Goal: Transaction & Acquisition: Purchase product/service

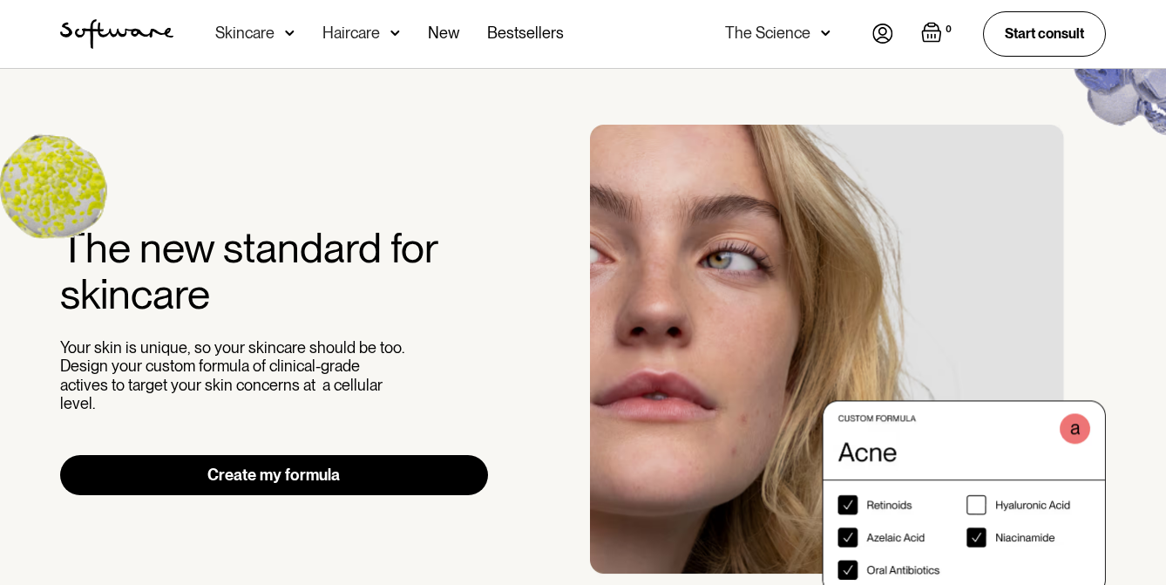
click at [142, 31] on img "home" at bounding box center [116, 34] width 113 height 30
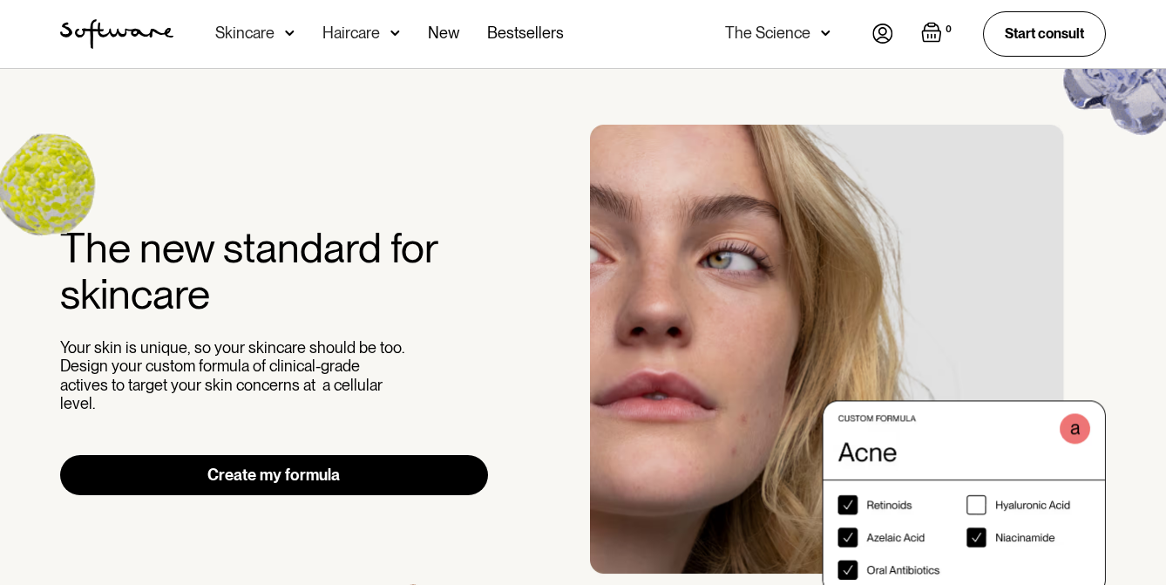
click at [870, 34] on nav "Acne Ageing Pigmentation Everyday care Hair Loss Learn Skincare Custom Formulas…" at bounding box center [522, 34] width 699 height 68
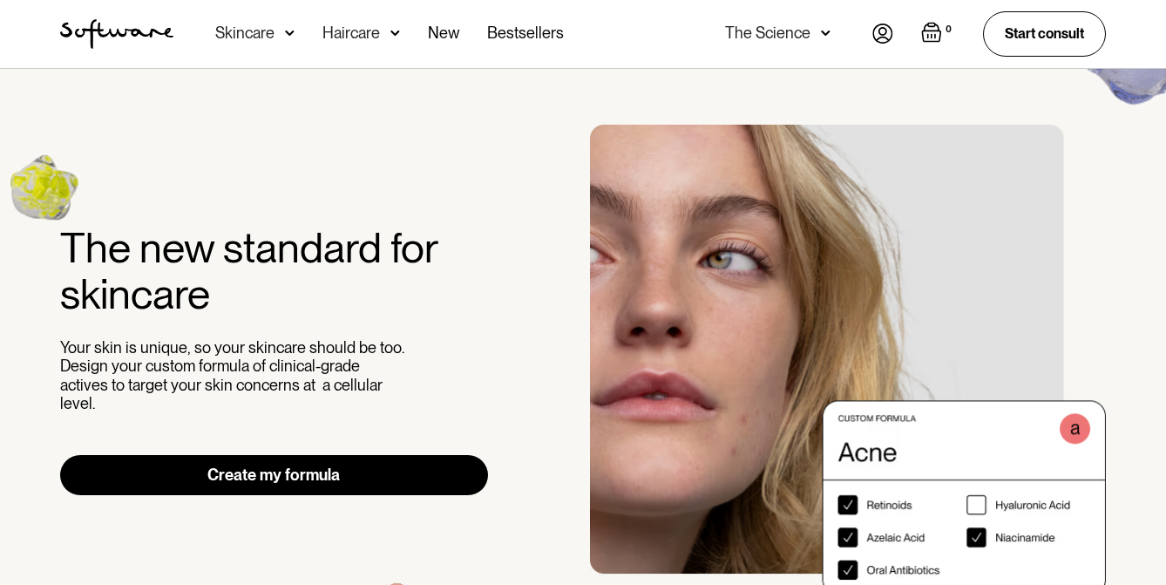
click at [894, 35] on div "0 Your Cart ( 0 items) Free shipping on all orders above $49! You might also be…" at bounding box center [989, 33] width 234 height 44
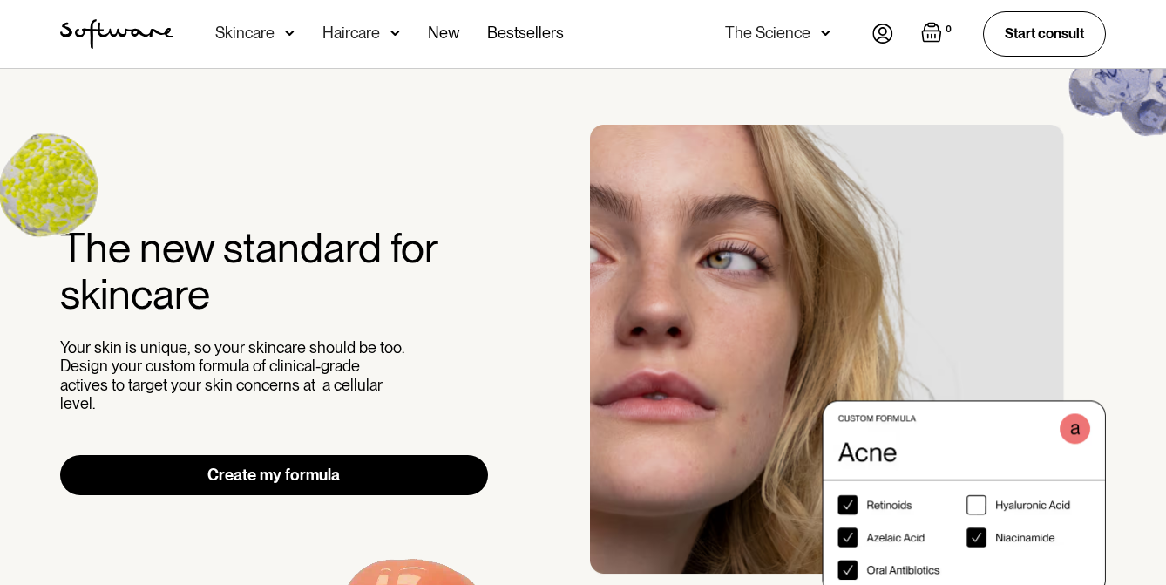
click at [880, 34] on img at bounding box center [882, 34] width 21 height 20
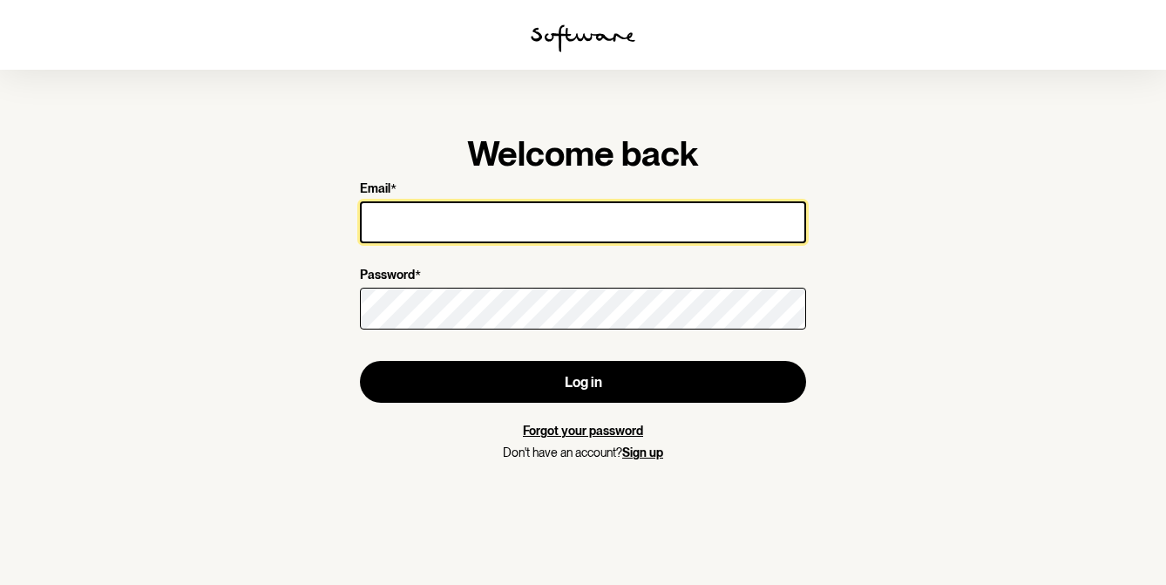
type input "[EMAIL_ADDRESS][DOMAIN_NAME]"
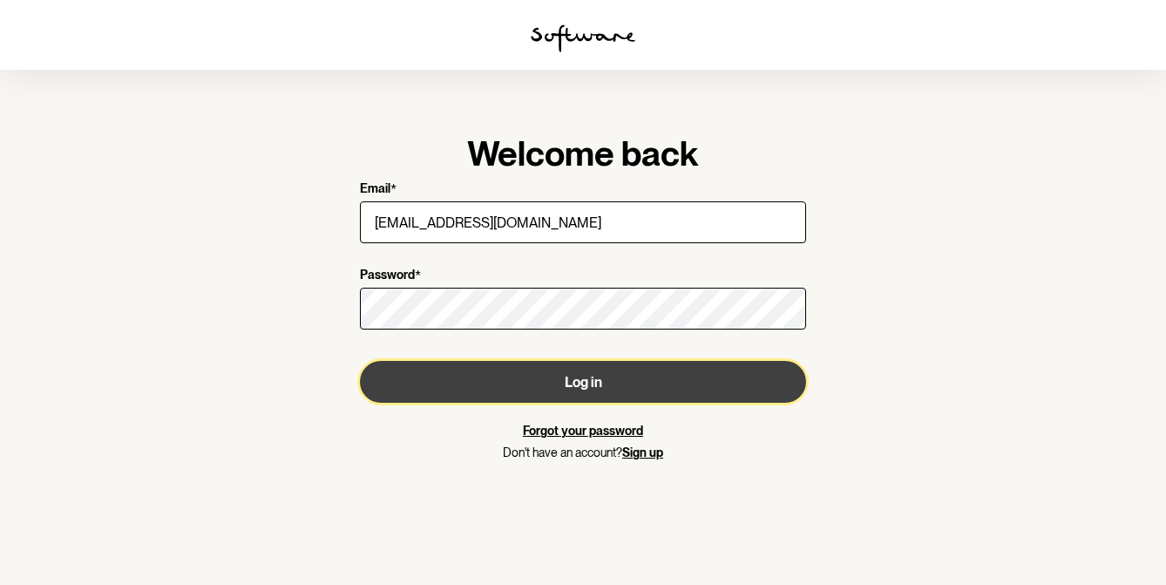
click at [543, 379] on button "Log in" at bounding box center [583, 382] width 446 height 42
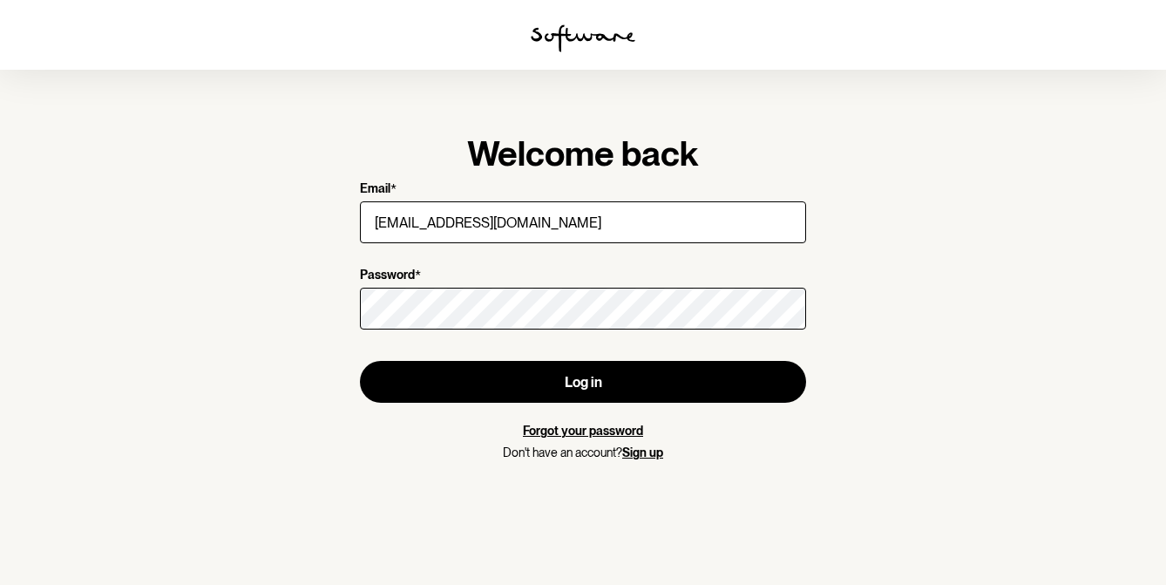
click at [600, 424] on link "Forgot your password" at bounding box center [583, 431] width 120 height 14
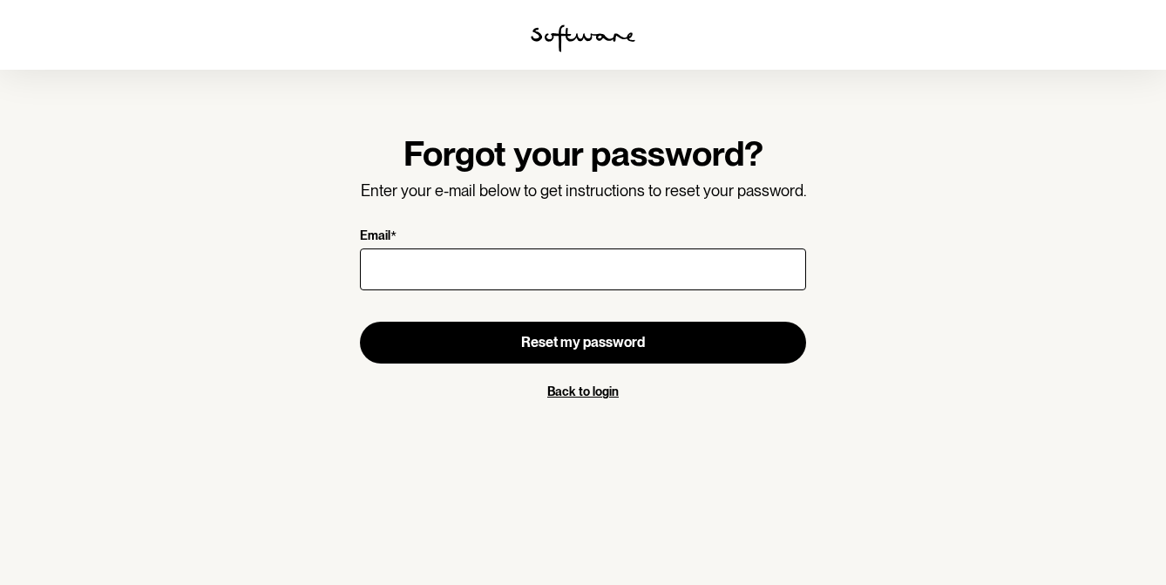
type input "[EMAIL_ADDRESS][DOMAIN_NAME]"
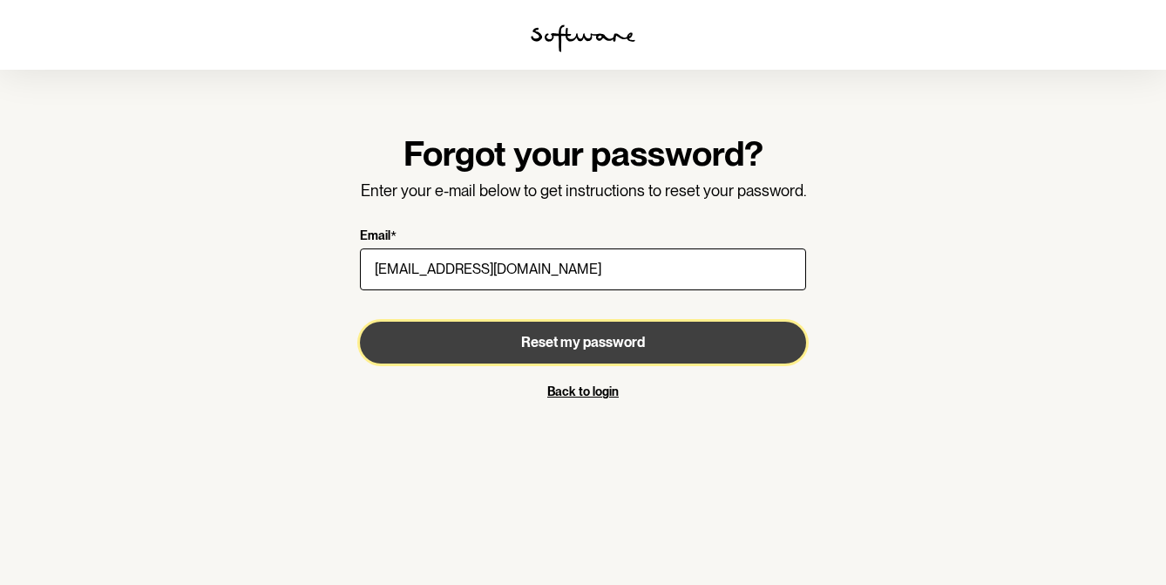
click at [546, 339] on span "Reset my password" at bounding box center [583, 342] width 124 height 17
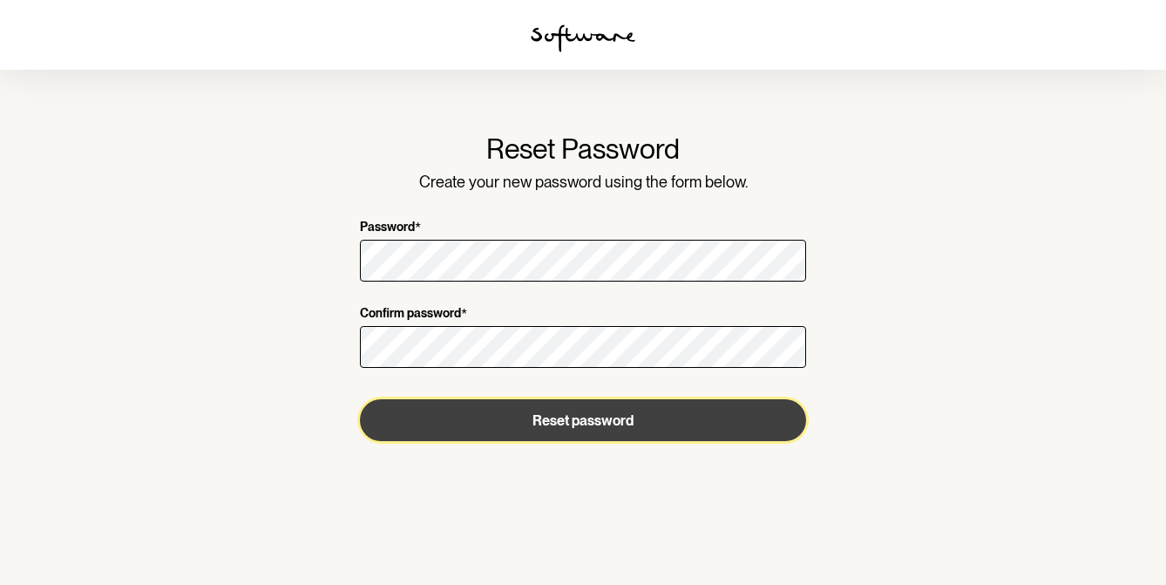
click at [571, 421] on button "Reset password" at bounding box center [583, 420] width 446 height 42
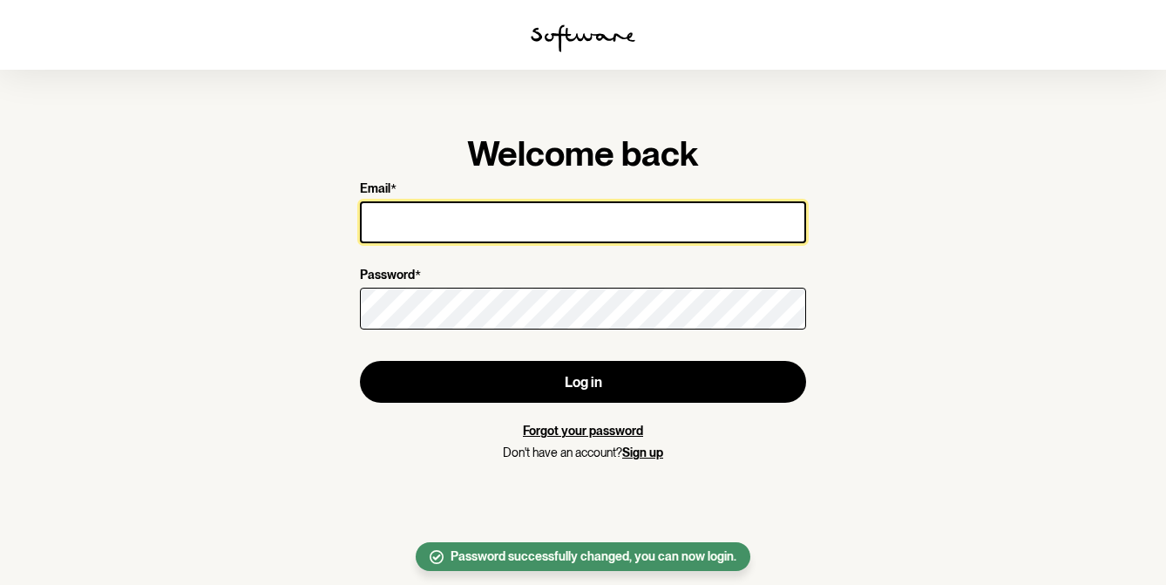
click at [613, 207] on input "Email *" at bounding box center [583, 222] width 446 height 42
type input "[EMAIL_ADDRESS][DOMAIN_NAME]"
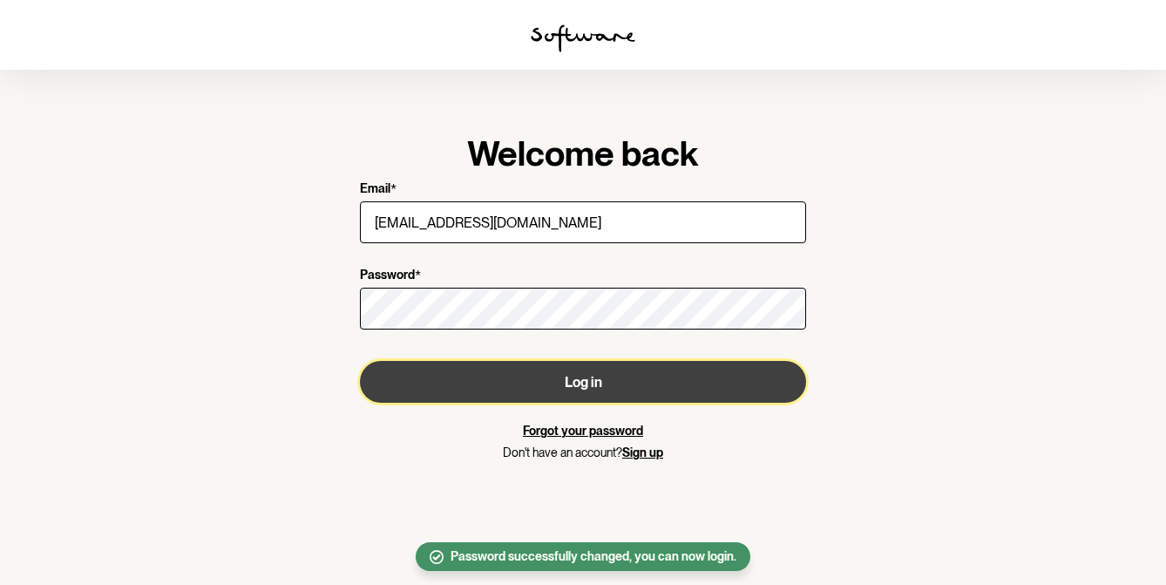
click at [573, 368] on button "Log in" at bounding box center [583, 382] width 446 height 42
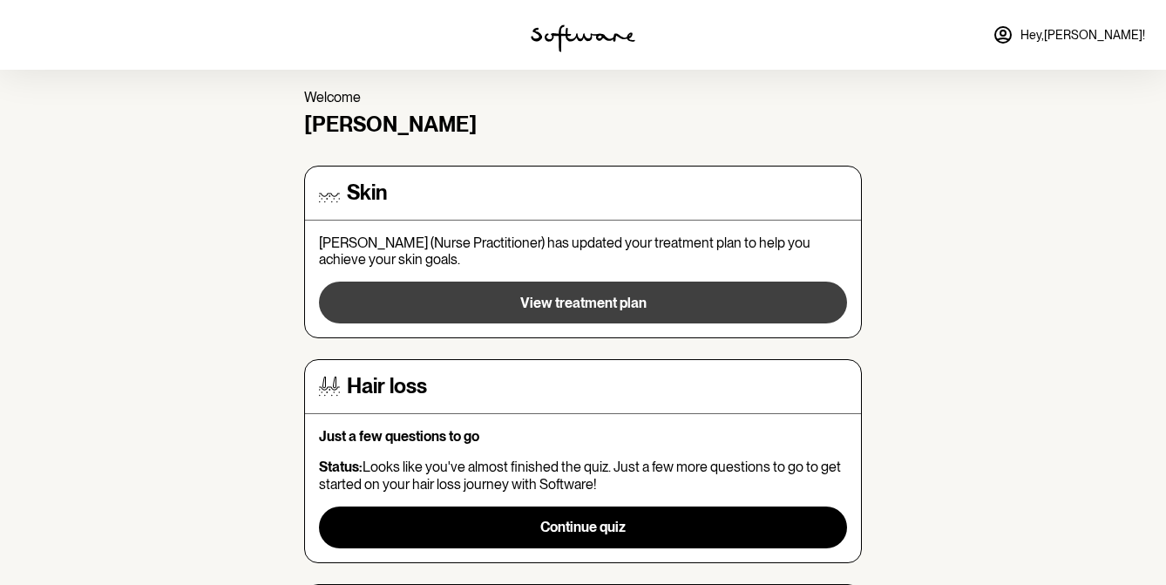
scroll to position [64, 0]
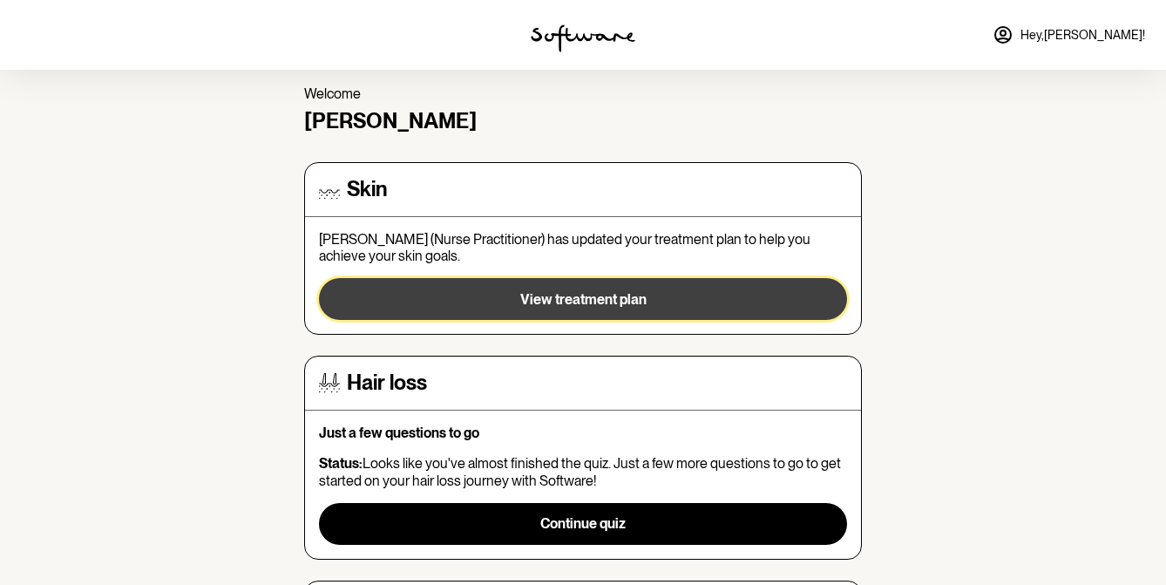
click at [433, 291] on button "View treatment plan" at bounding box center [583, 299] width 528 height 42
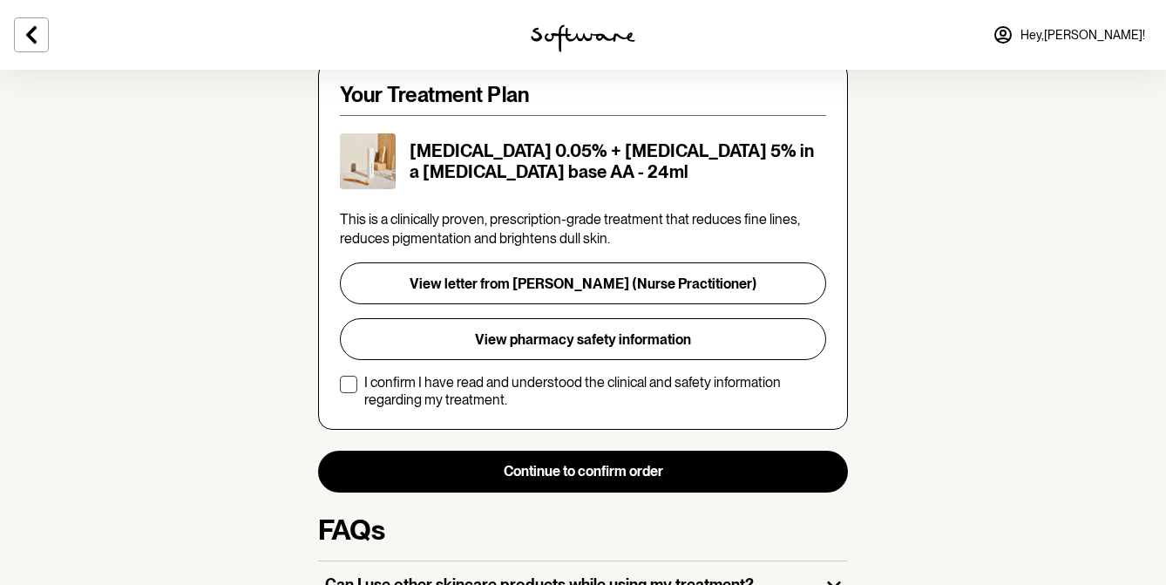
scroll to position [369, 0]
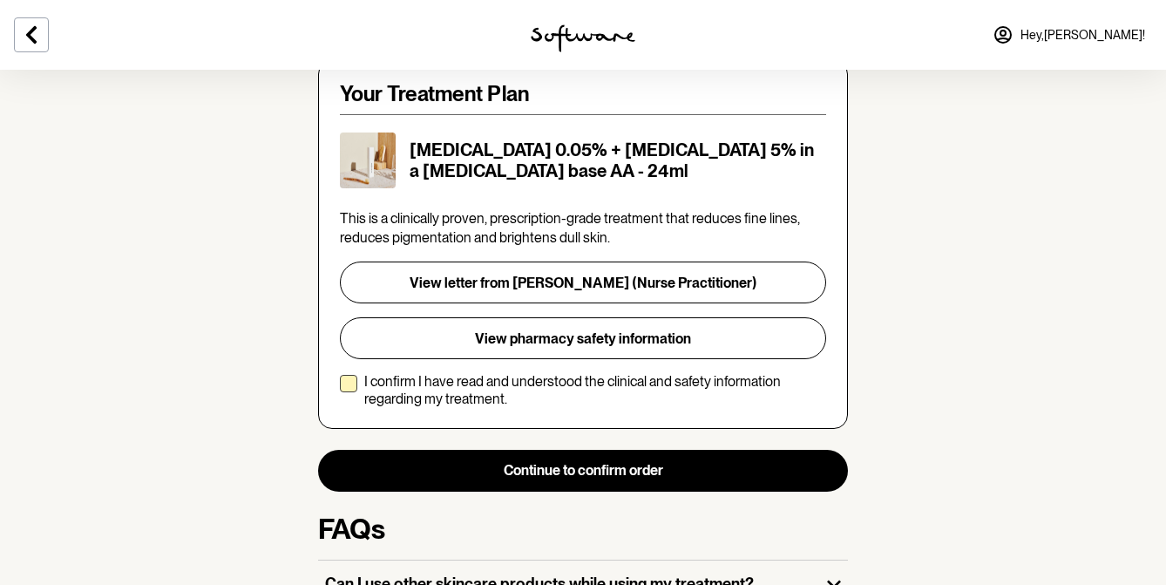
click at [344, 375] on span at bounding box center [348, 383] width 17 height 17
click at [340, 390] on input "I confirm I have read and understood the clinical and safety information regard…" at bounding box center [339, 390] width 1 height 1
checkbox input "true"
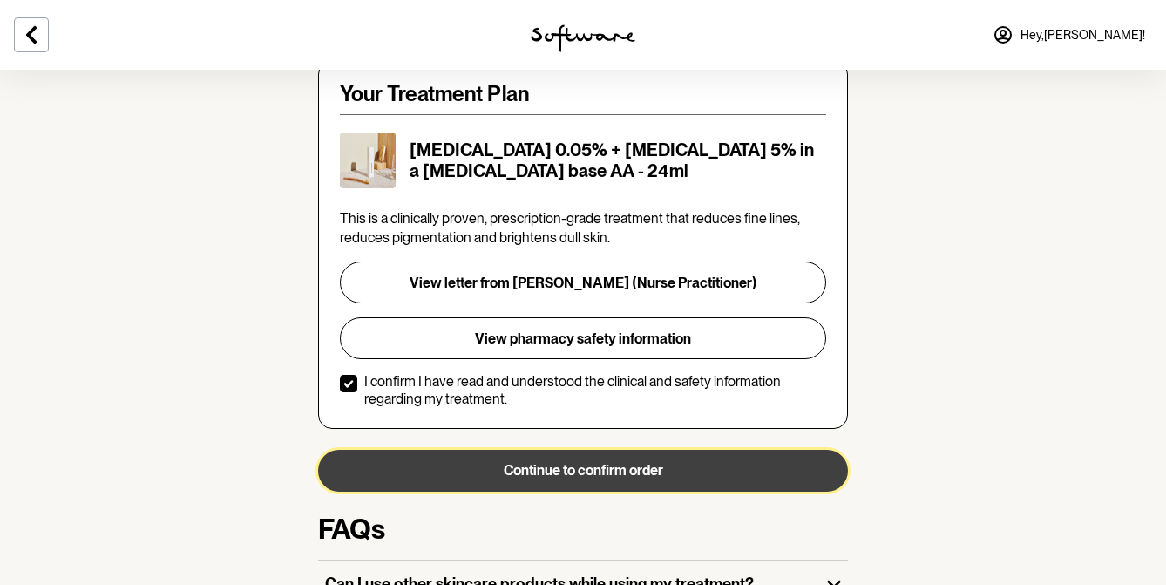
click at [505, 450] on button "Continue to confirm order" at bounding box center [583, 471] width 530 height 42
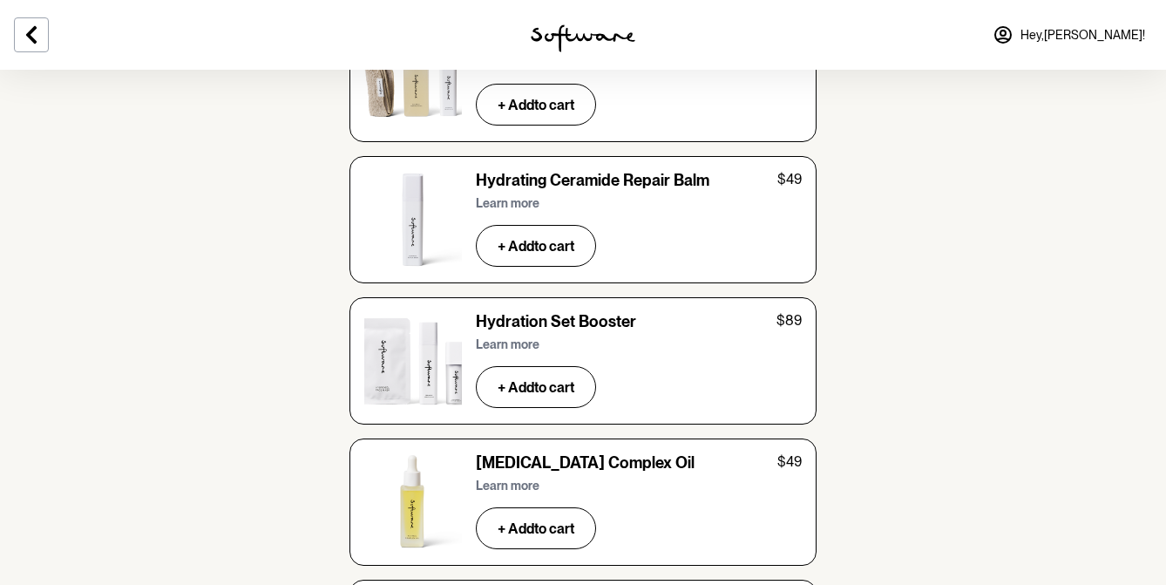
scroll to position [3650, 0]
